Goal: Information Seeking & Learning: Check status

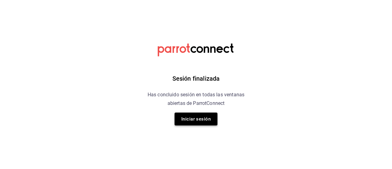
click at [188, 119] on button "Iniciar sesión" at bounding box center [196, 118] width 43 height 13
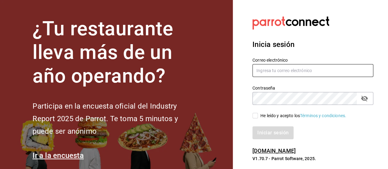
click at [265, 74] on input "text" at bounding box center [312, 70] width 121 height 13
type input "[EMAIL_ADDRESS][DOMAIN_NAME]"
click at [256, 115] on input "He leído y acepto los Términos y condiciones." at bounding box center [255, 116] width 6 height 6
checkbox input "true"
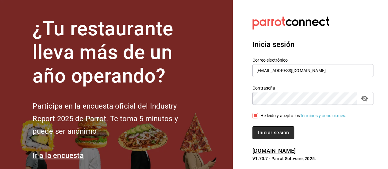
click at [267, 132] on button "Iniciar sesión" at bounding box center [273, 132] width 42 height 13
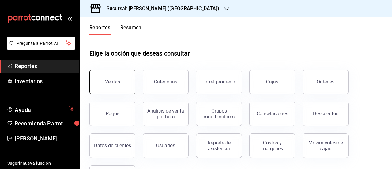
click at [126, 89] on button "Ventas" at bounding box center [112, 82] width 46 height 25
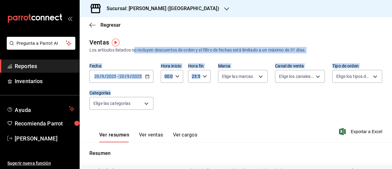
drag, startPoint x: 126, startPoint y: 89, endPoint x: 134, endPoint y: 49, distance: 40.7
click at [134, 49] on div "Ventas Los artículos listados no incluyen descuentos de orden y el filtro de fe…" at bounding box center [236, 161] width 312 height 246
click at [170, 91] on div "Fecha [DATE] [DATE] - [DATE] [DATE] Hora inicio 00:00 Hora inicio Hora fin 23:5…" at bounding box center [235, 90] width 293 height 54
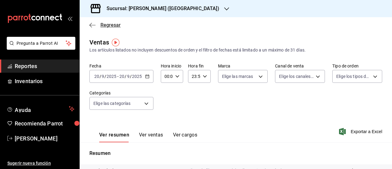
click at [114, 23] on span "Regresar" at bounding box center [110, 25] width 20 height 6
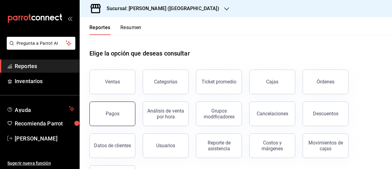
click at [122, 115] on button "Pagos" at bounding box center [112, 113] width 46 height 25
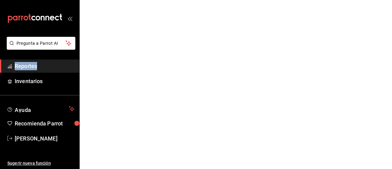
click at [122, 0] on html "Pregunta a Parrot AI Reportes Inventarios Ayuda Recomienda Parrot [PERSON_NAME]…" at bounding box center [196, 0] width 392 height 0
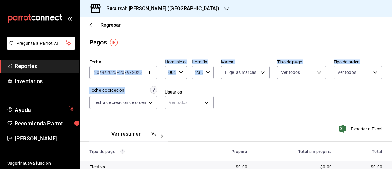
drag, startPoint x: 122, startPoint y: 115, endPoint x: 141, endPoint y: 57, distance: 61.8
click at [141, 57] on div "Fecha [DATE] [DATE] - [DATE] [DATE] Hora inicio 00:00 Hora inicio Hora fin 23:5…" at bounding box center [235, 86] width 293 height 59
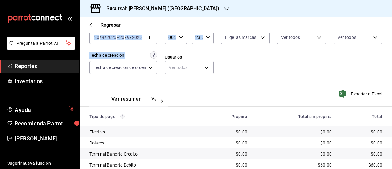
click at [224, 7] on icon "button" at bounding box center [226, 8] width 5 height 5
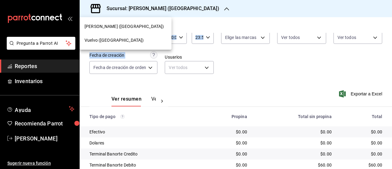
click at [120, 43] on span "Vuelvo ([GEOGRAPHIC_DATA])" at bounding box center [114, 40] width 59 height 6
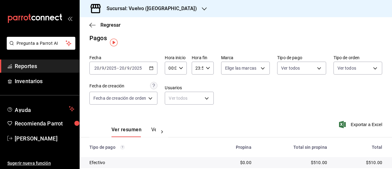
scroll to position [0, 0]
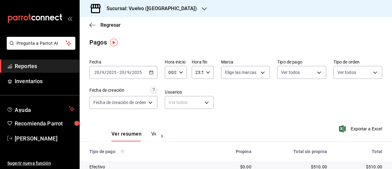
click at [202, 9] on icon "button" at bounding box center [204, 8] width 5 height 3
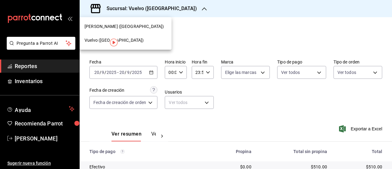
click at [156, 27] on div "[PERSON_NAME] ([GEOGRAPHIC_DATA])" at bounding box center [126, 26] width 82 height 6
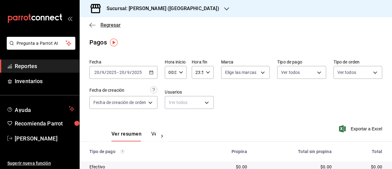
click at [91, 25] on icon "button" at bounding box center [92, 25] width 6 height 6
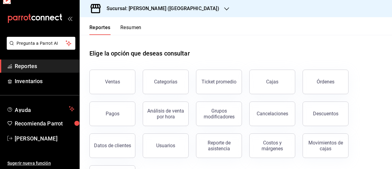
click at [91, 25] on button "Reportes" at bounding box center [99, 30] width 21 height 10
click at [269, 82] on div "Cajas" at bounding box center [272, 81] width 13 height 7
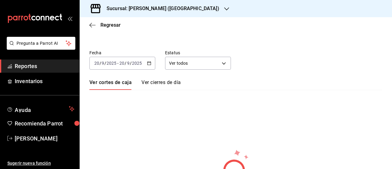
scroll to position [13, 0]
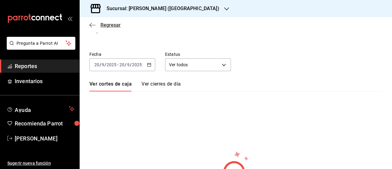
click at [114, 25] on span "Regresar" at bounding box center [110, 25] width 20 height 6
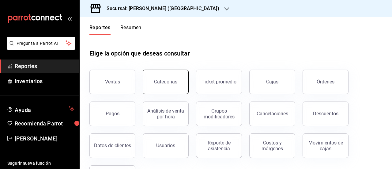
click at [170, 80] on div "Categorías" at bounding box center [165, 82] width 23 height 6
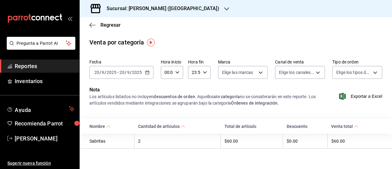
scroll to position [2, 0]
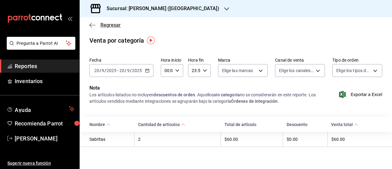
click at [93, 24] on icon "button" at bounding box center [92, 25] width 6 height 6
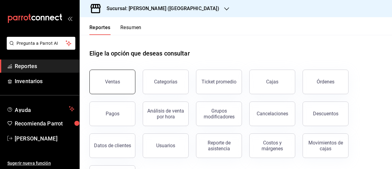
click at [110, 76] on button "Ventas" at bounding box center [112, 82] width 46 height 25
